Goal: Information Seeking & Learning: Learn about a topic

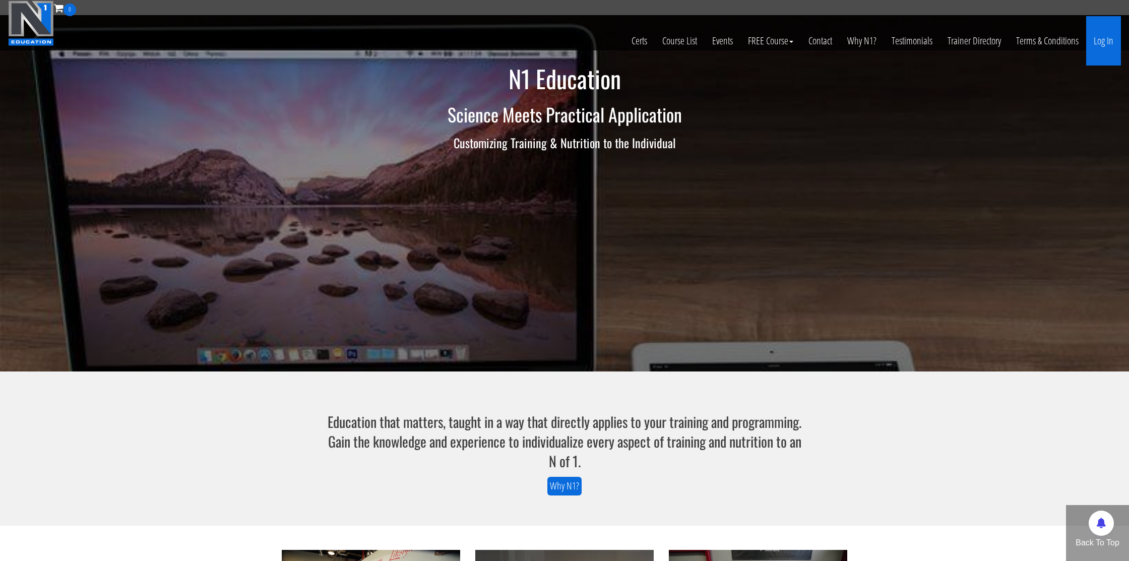
click at [1106, 46] on link "Log In" at bounding box center [1103, 40] width 35 height 49
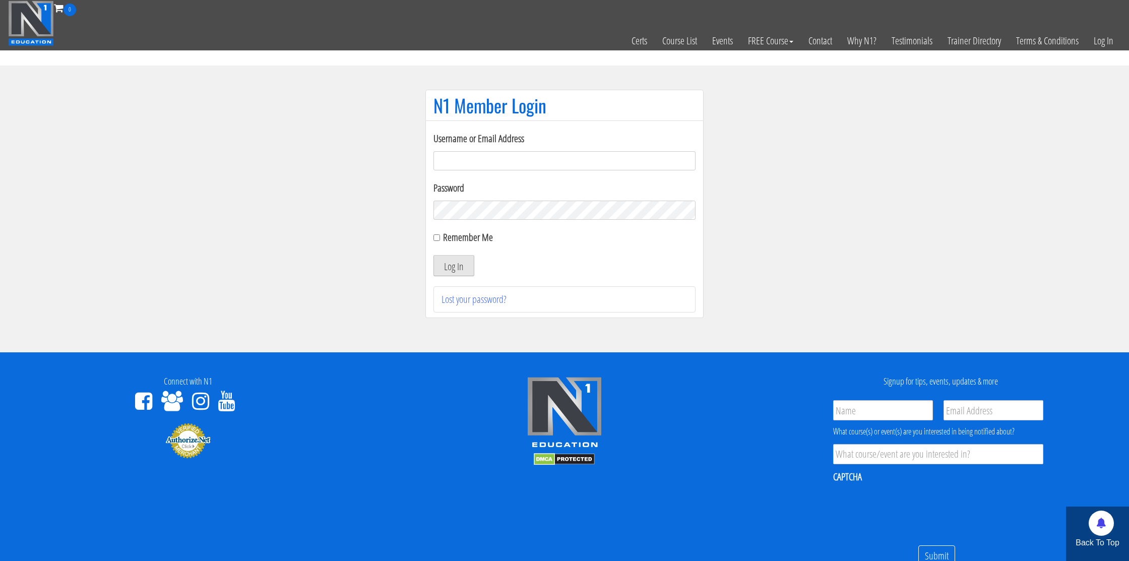
type input "nmotohashi1101@gmail.com"
click at [449, 263] on button "Log In" at bounding box center [453, 265] width 41 height 21
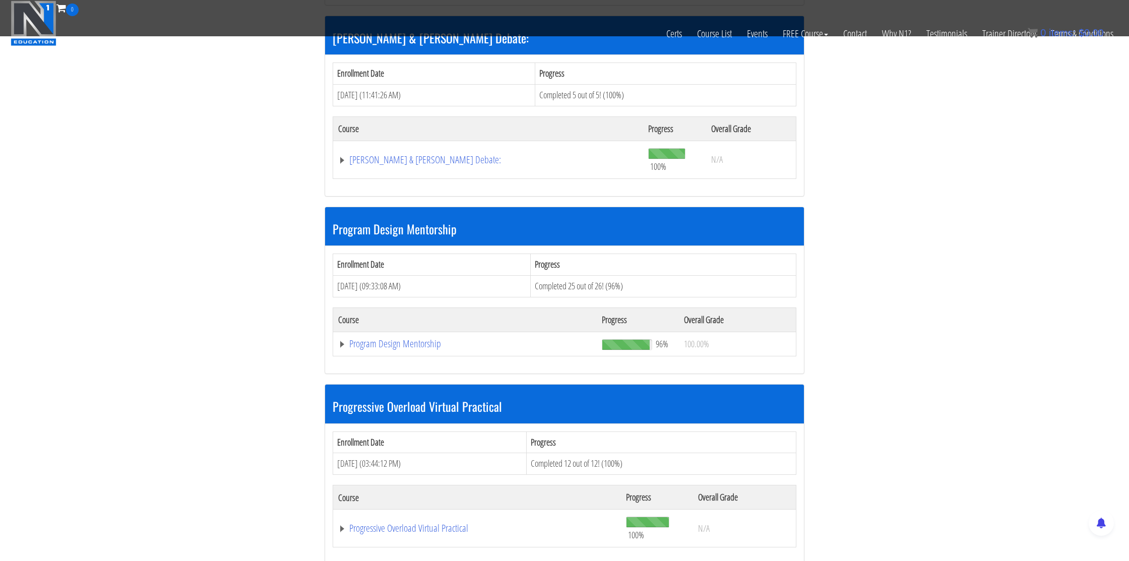
scroll to position [896, 0]
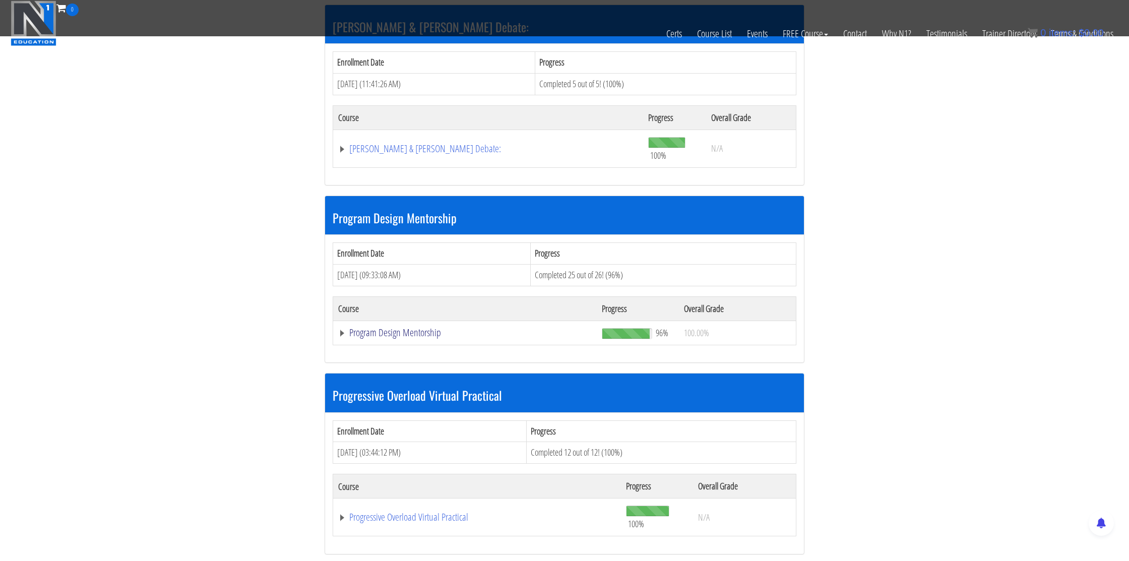
click at [382, 329] on link "Program Design Mentorship" at bounding box center [465, 333] width 254 height 10
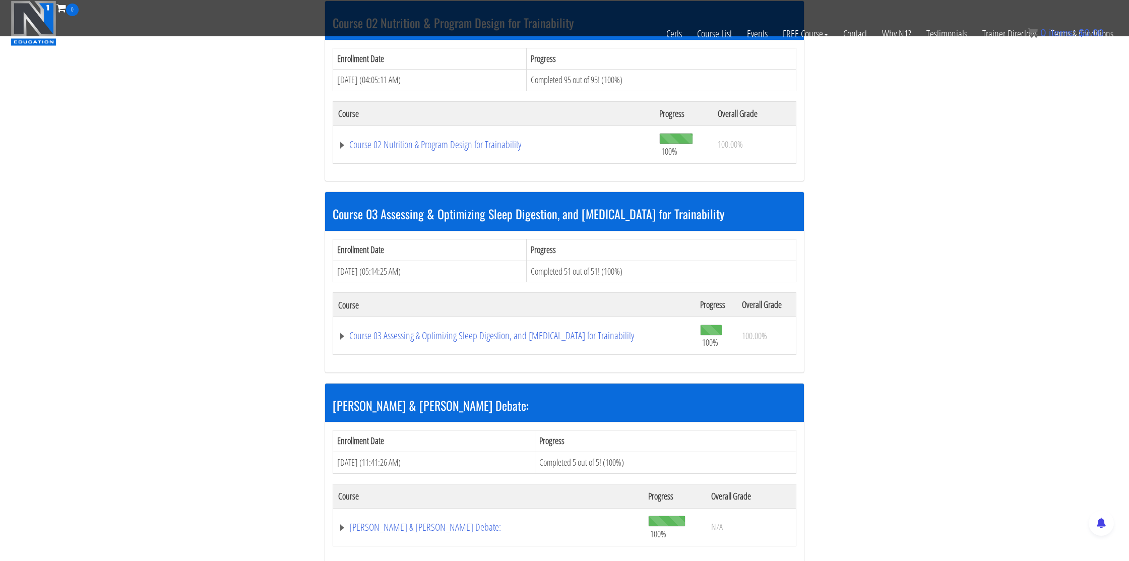
scroll to position [516, 0]
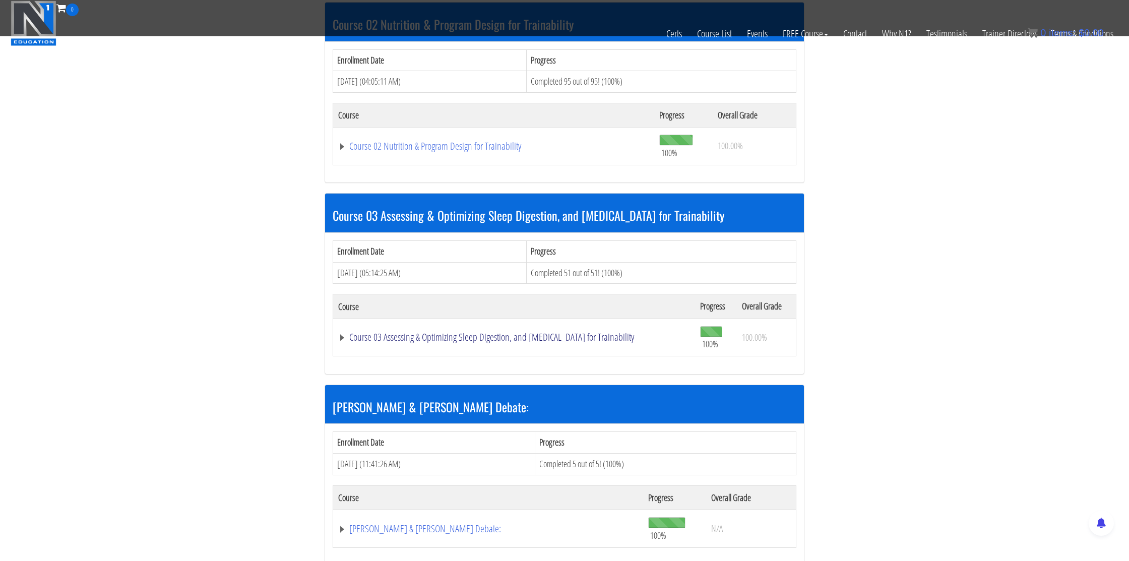
click at [415, 336] on link "Course 03 Assessing & Optimizing Sleep Digestion, and Stress Management for Tra…" at bounding box center [514, 337] width 352 height 10
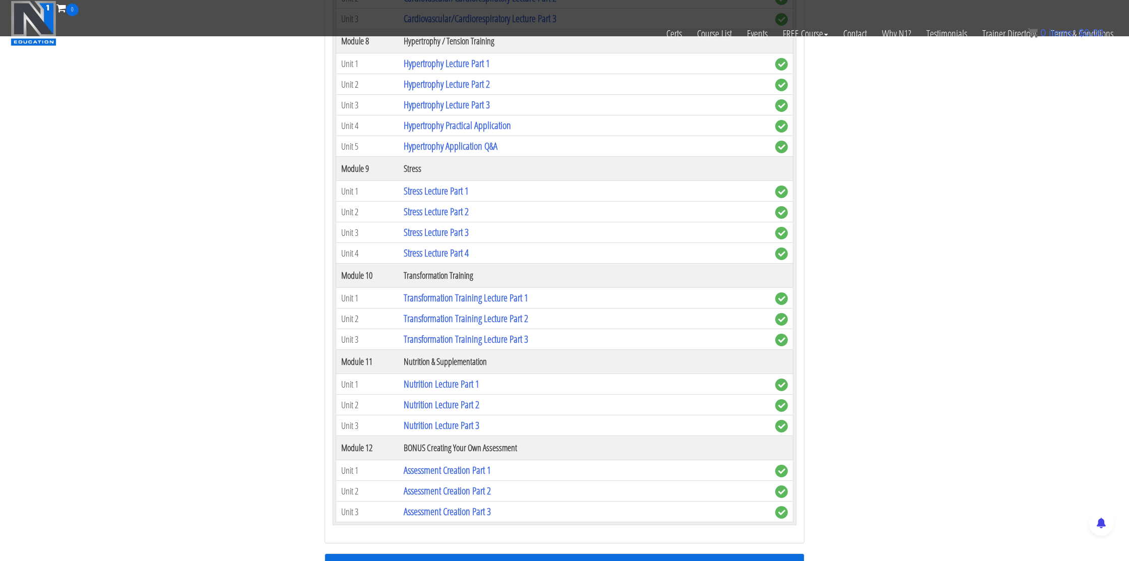
scroll to position [1669, 0]
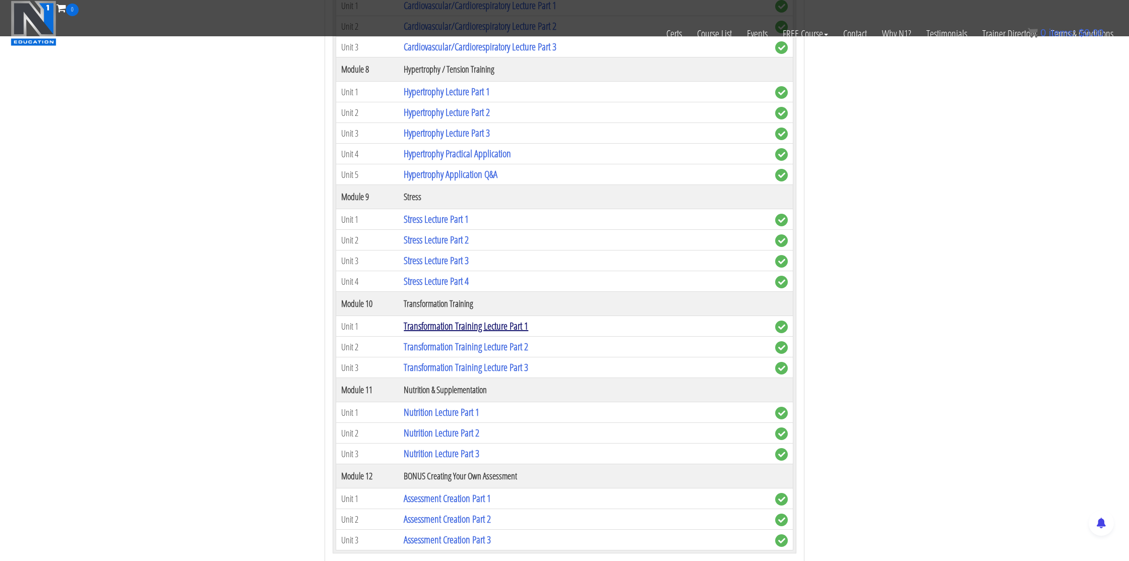
click at [433, 329] on link "Transformation Training Lecture Part 1" at bounding box center [466, 326] width 124 height 14
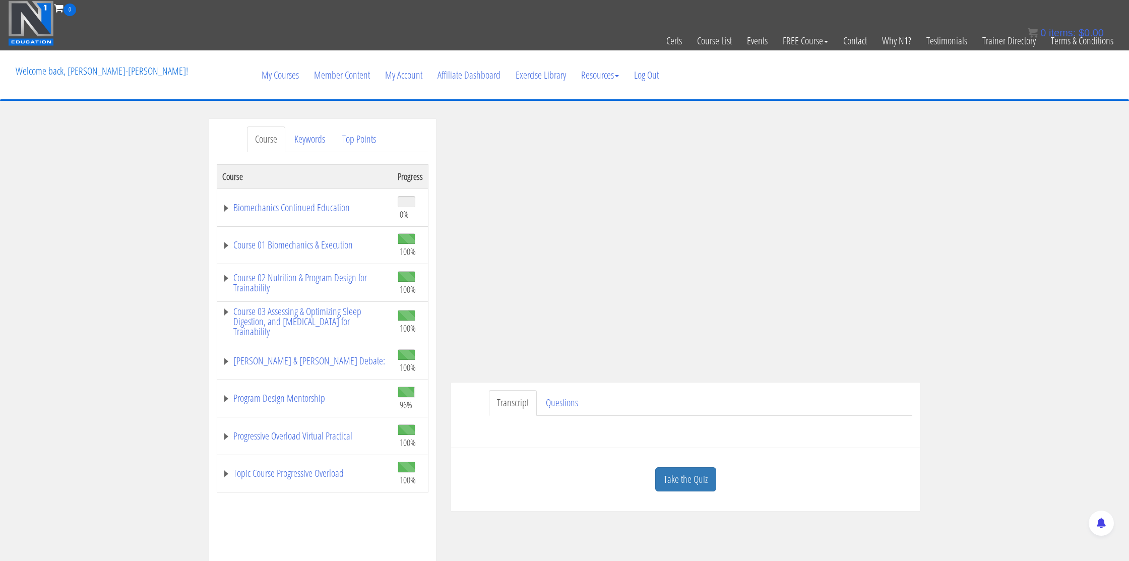
click at [964, 284] on div "Course Keywords Top Points Course Progress Biomechanics Continued Education 0% …" at bounding box center [564, 404] width 1129 height 570
click at [831, 444] on div "Transcript Questions Name First Last Email *" at bounding box center [685, 415] width 469 height 65
click at [329, 313] on link "Course 03 Assessing & Optimizing Sleep Digestion, and Stress Management for Tra…" at bounding box center [304, 321] width 165 height 30
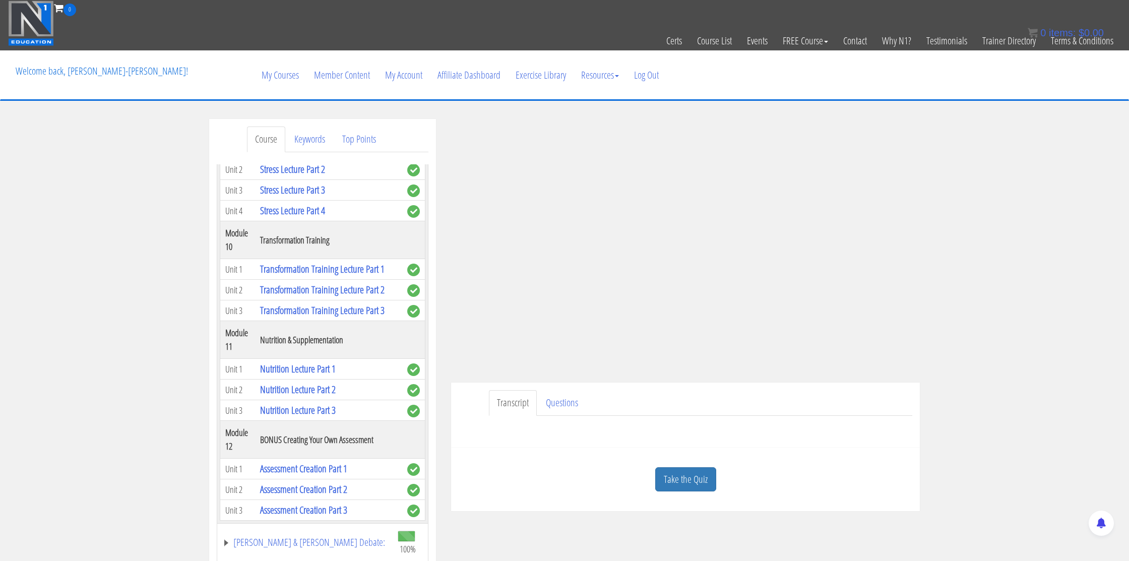
scroll to position [1460, 0]
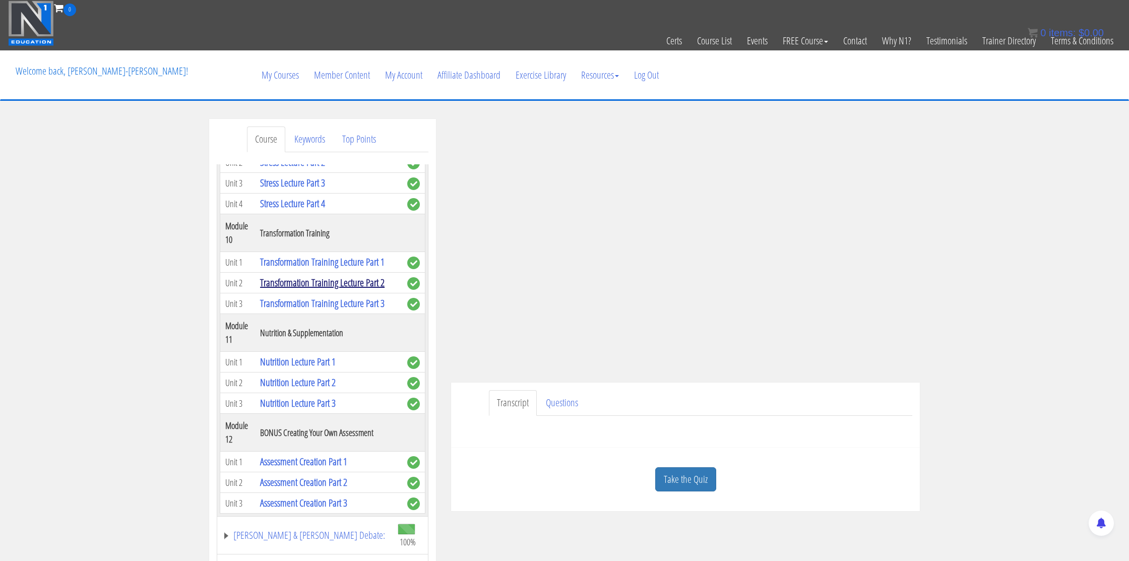
click at [336, 288] on link "Transformation Training Lecture Part 2" at bounding box center [322, 283] width 124 height 14
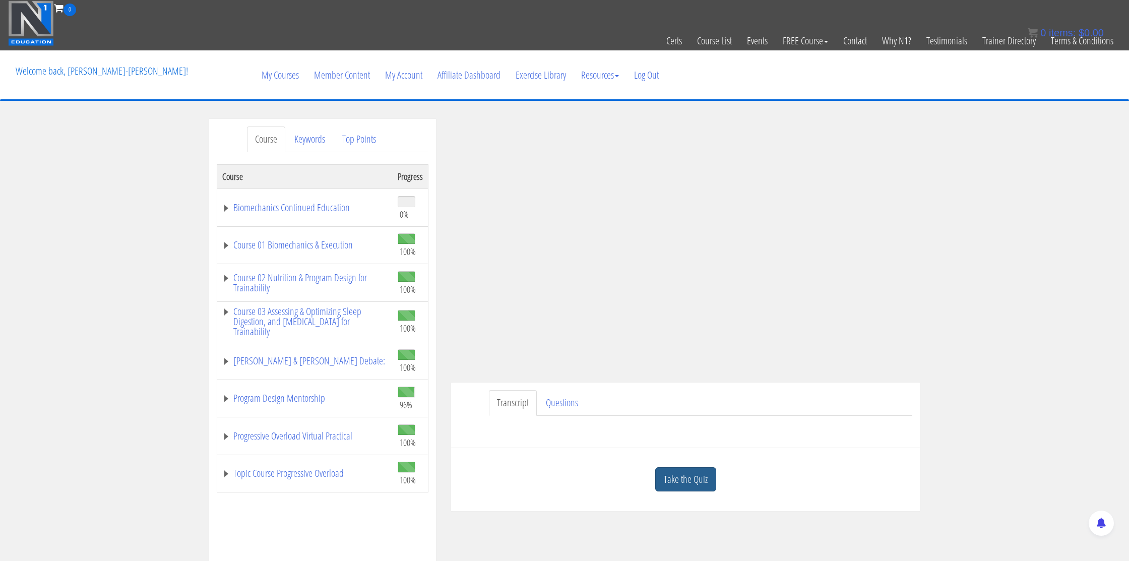
click at [678, 479] on link "Take the Quiz" at bounding box center [685, 479] width 61 height 25
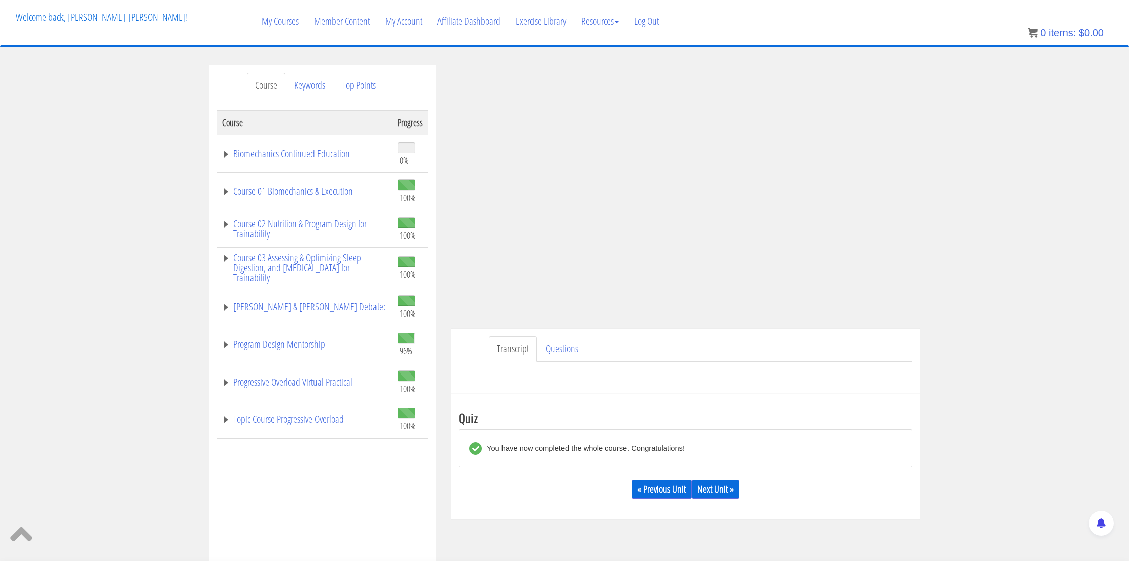
scroll to position [78, 0]
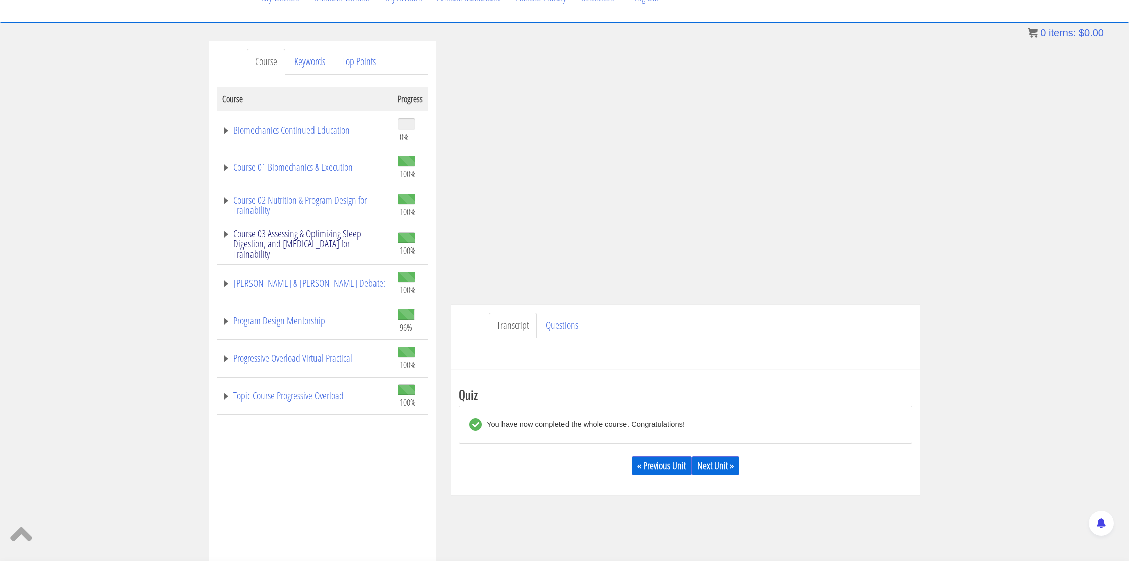
click at [307, 249] on link "Course 03 Assessing & Optimizing Sleep Digestion, and [MEDICAL_DATA] for Traina…" at bounding box center [304, 244] width 165 height 30
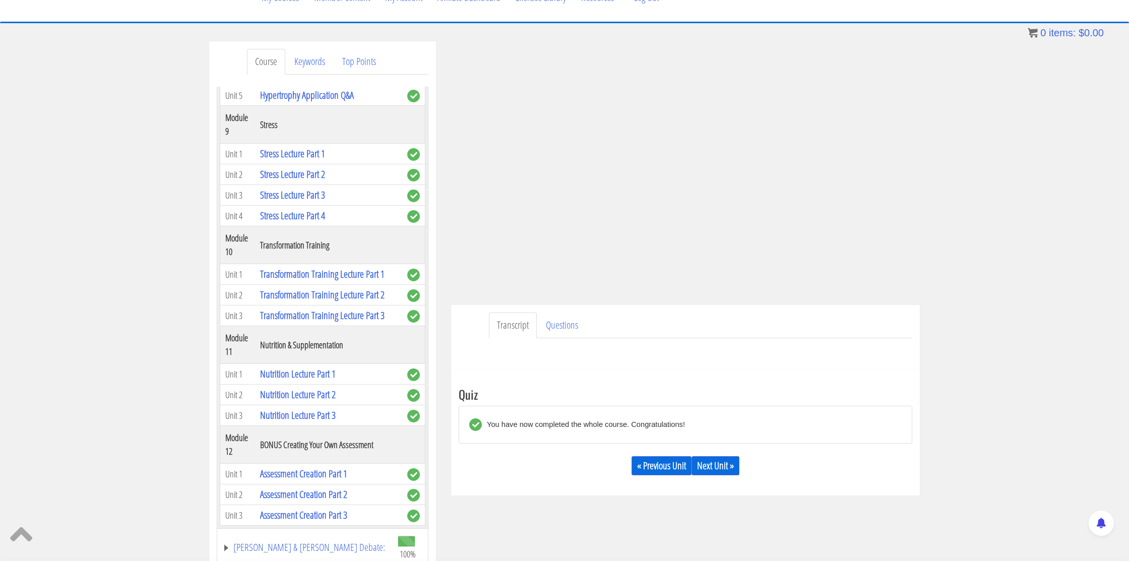
scroll to position [1376, 0]
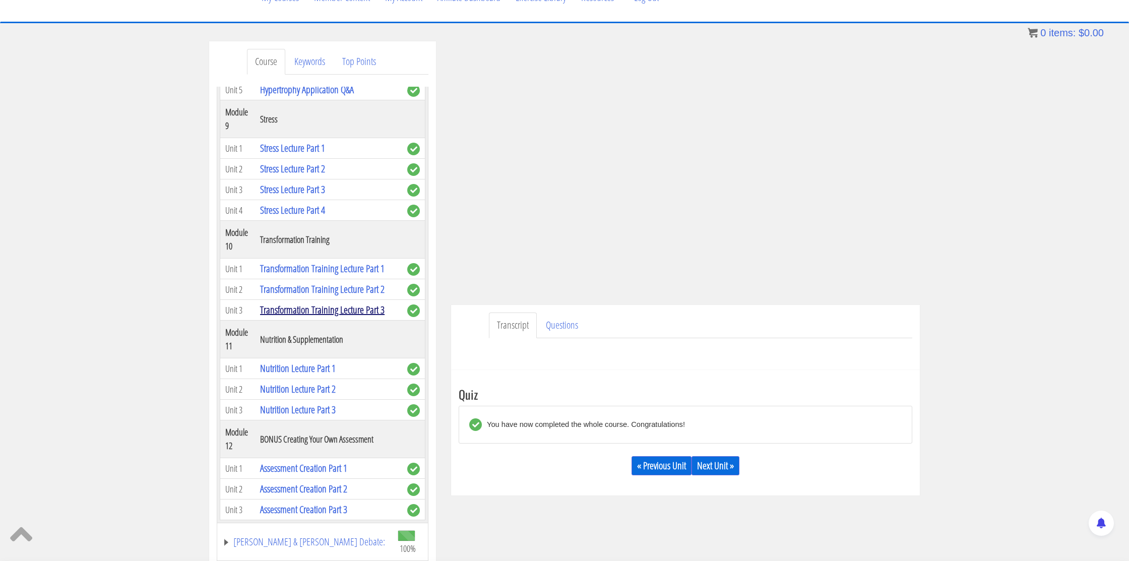
click at [323, 316] on link "Transformation Training Lecture Part 3" at bounding box center [322, 310] width 124 height 14
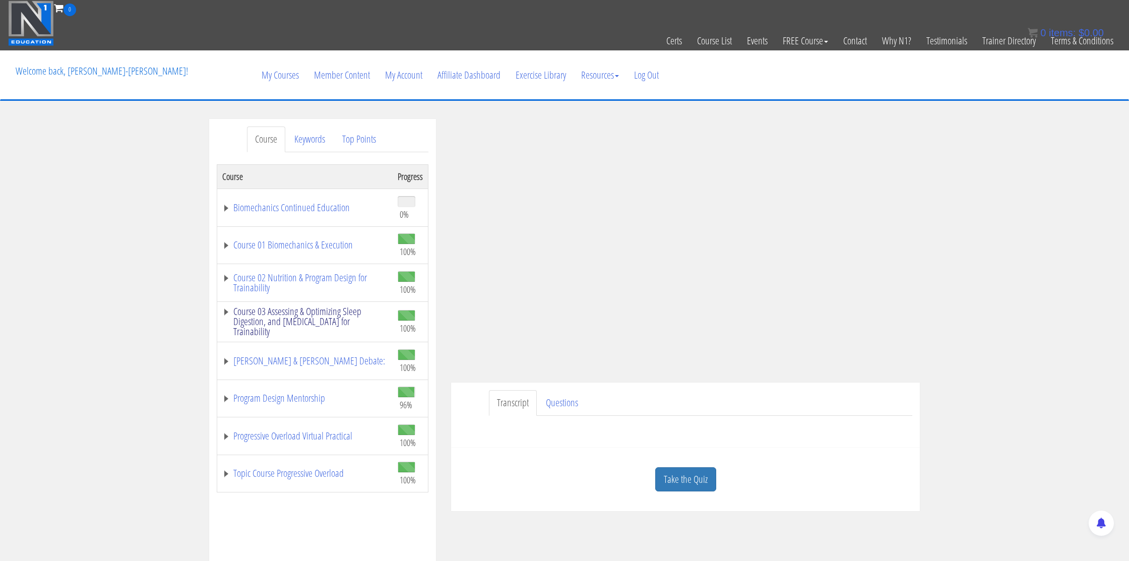
click at [327, 326] on link "Course 03 Assessing & Optimizing Sleep Digestion, and [MEDICAL_DATA] for Traina…" at bounding box center [304, 321] width 165 height 30
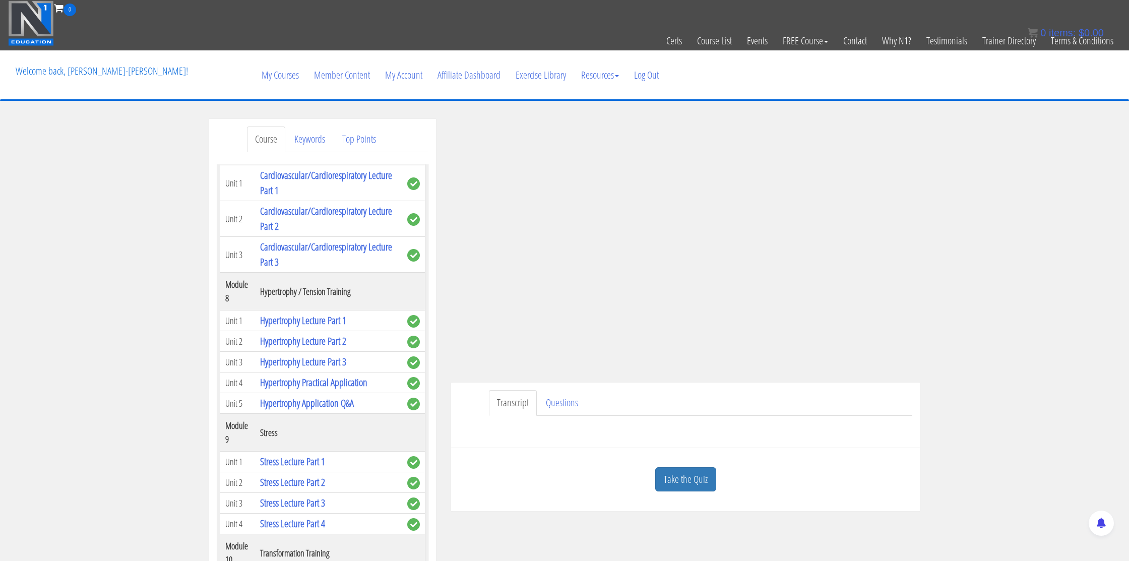
scroll to position [1150, 0]
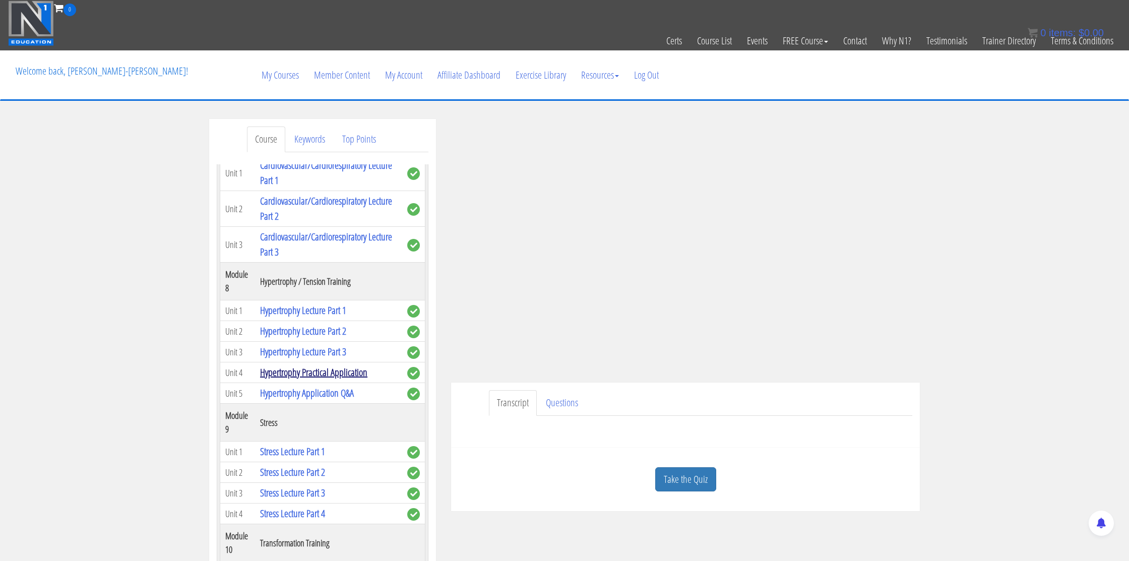
click at [333, 376] on link "Hypertrophy Practical Application" at bounding box center [313, 372] width 107 height 14
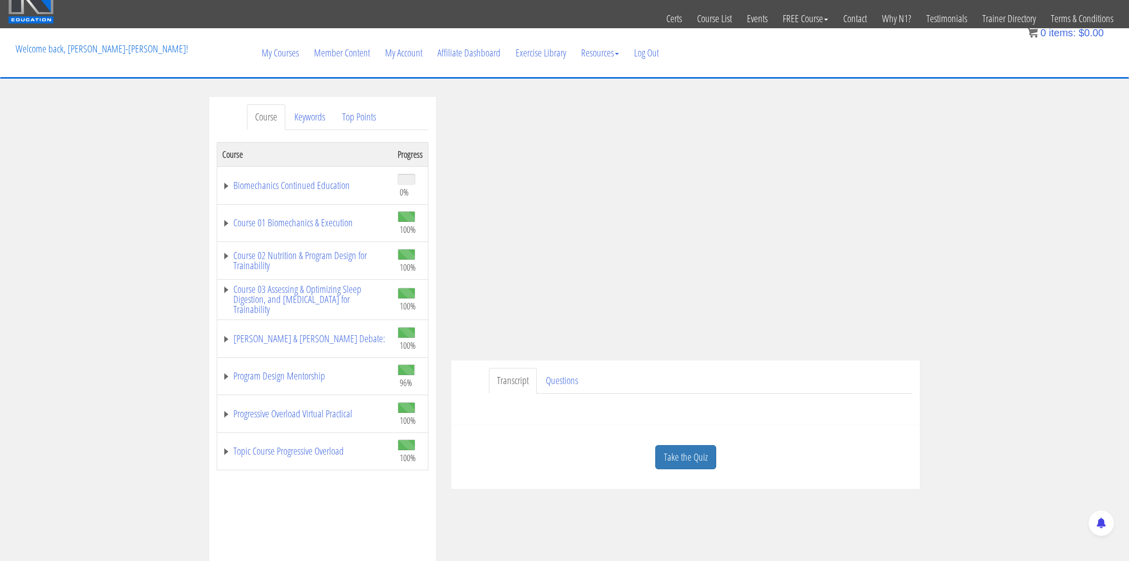
scroll to position [26, 0]
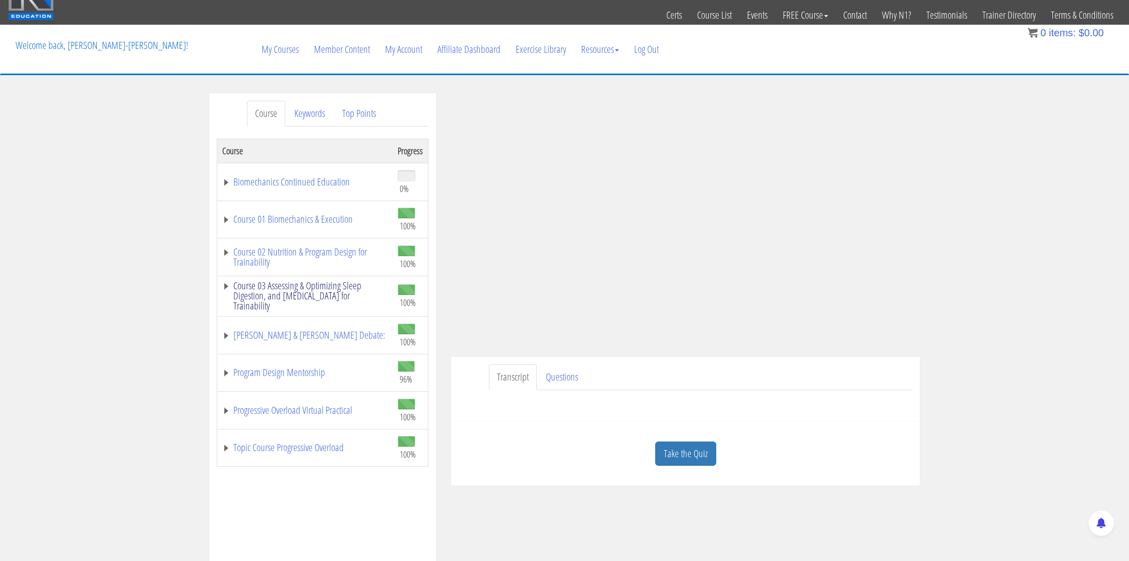
click at [291, 295] on link "Course 03 Assessing & Optimizing Sleep Digestion, and [MEDICAL_DATA] for Traina…" at bounding box center [304, 296] width 165 height 30
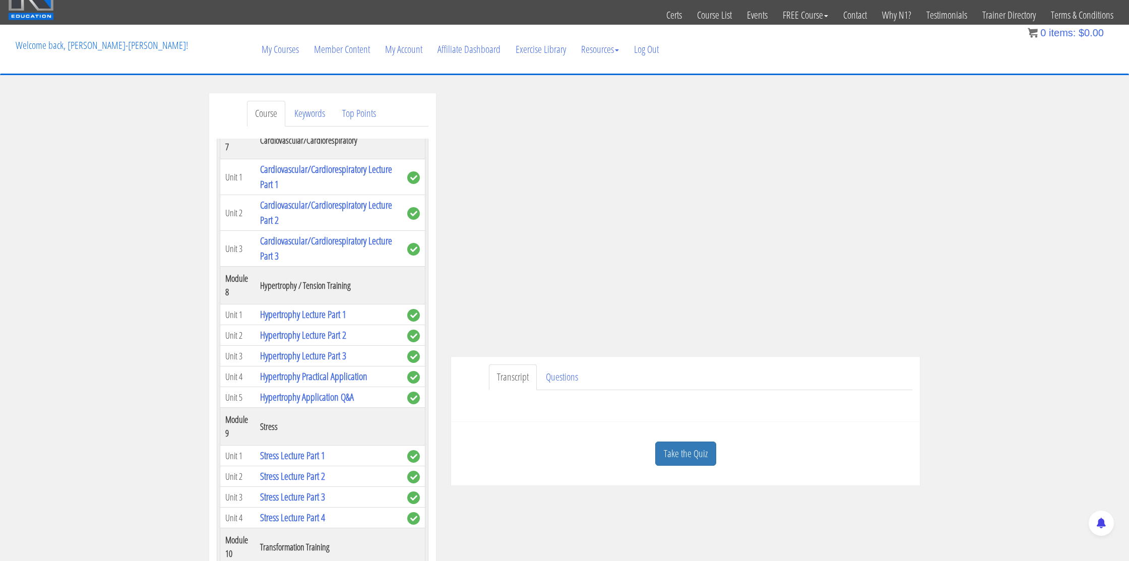
scroll to position [1131, 0]
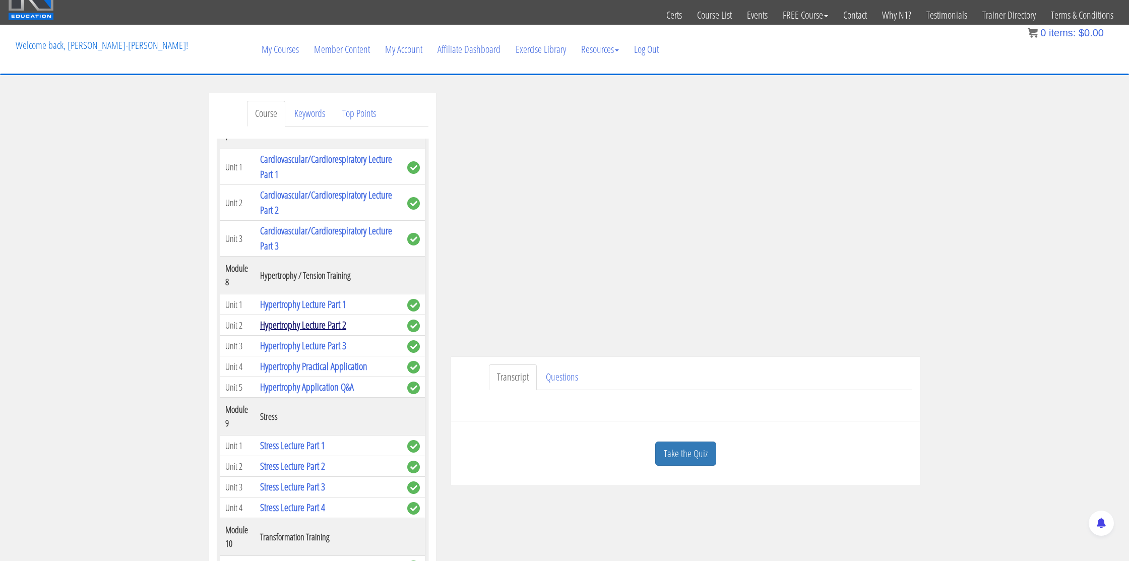
click at [309, 323] on link "Hypertrophy Lecture Part 2" at bounding box center [303, 325] width 86 height 14
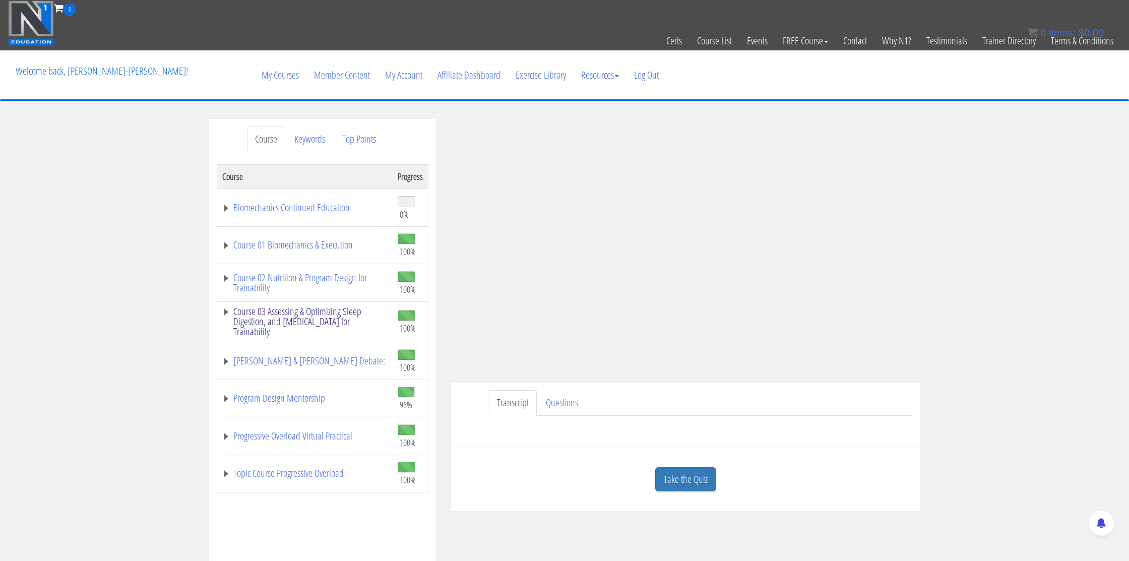
click at [333, 325] on link "Course 03 Assessing & Optimizing Sleep Digestion, and [MEDICAL_DATA] for Traina…" at bounding box center [304, 321] width 165 height 30
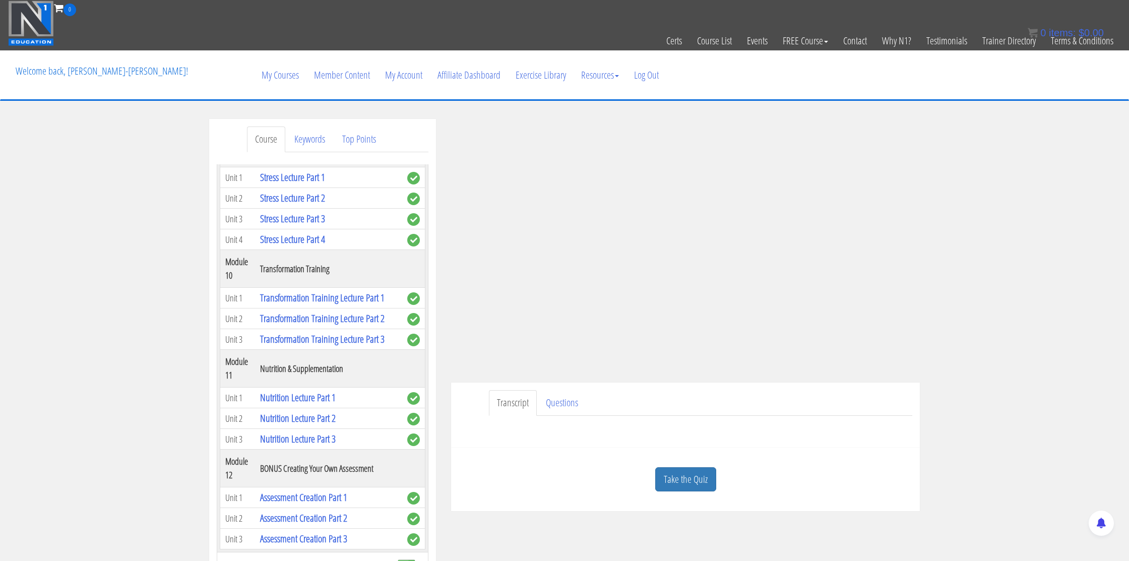
scroll to position [1469, 0]
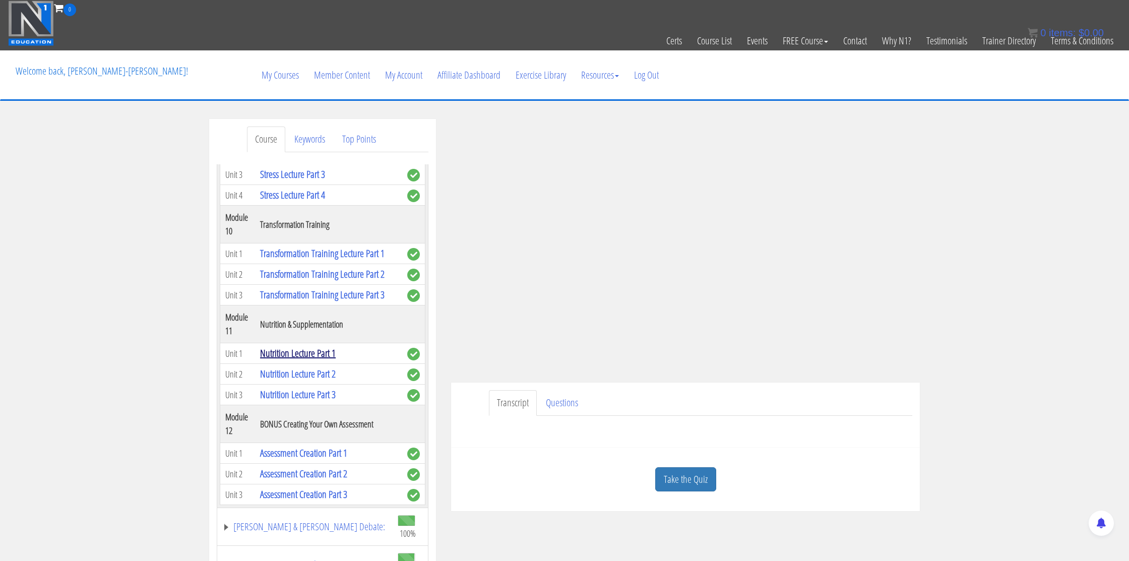
click at [321, 353] on link "Nutrition Lecture Part 1" at bounding box center [298, 353] width 76 height 14
